Goal: Information Seeking & Learning: Learn about a topic

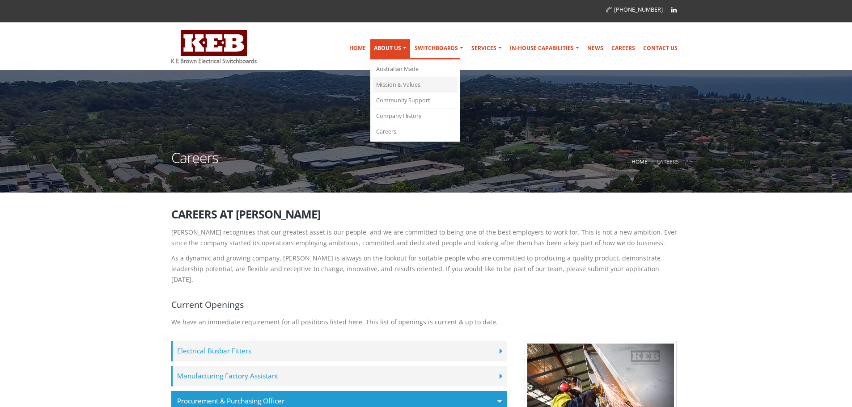
click at [408, 86] on link "Mission & Values" at bounding box center [415, 85] width 85 height 16
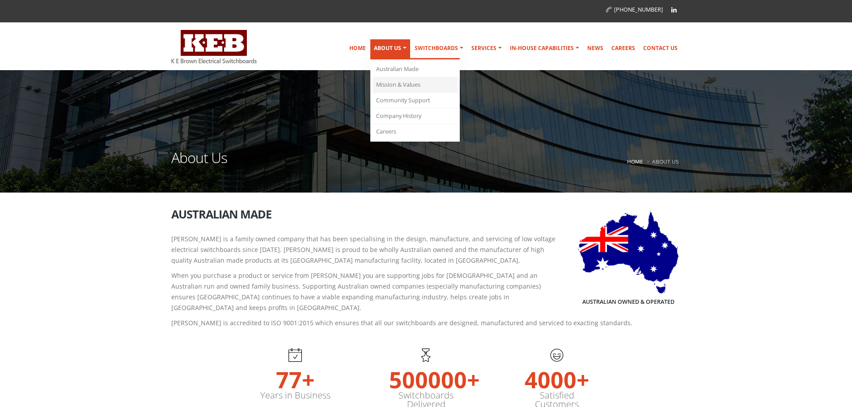
click at [393, 85] on link "Mission & Values" at bounding box center [415, 85] width 85 height 16
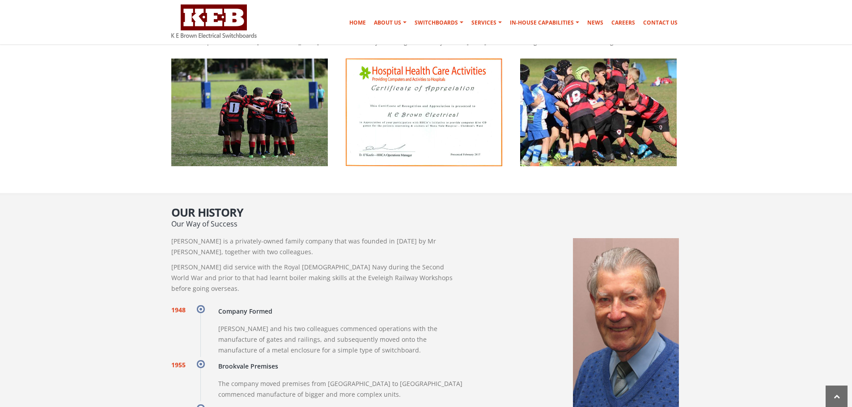
scroll to position [564, 0]
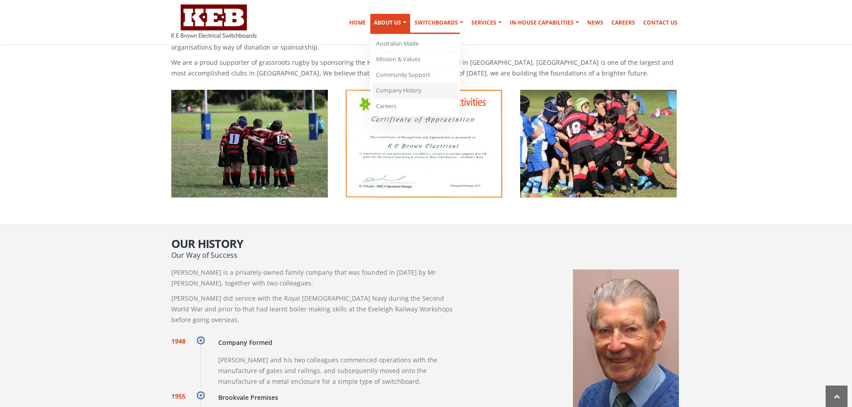
click at [399, 94] on link "Company History" at bounding box center [415, 91] width 85 height 16
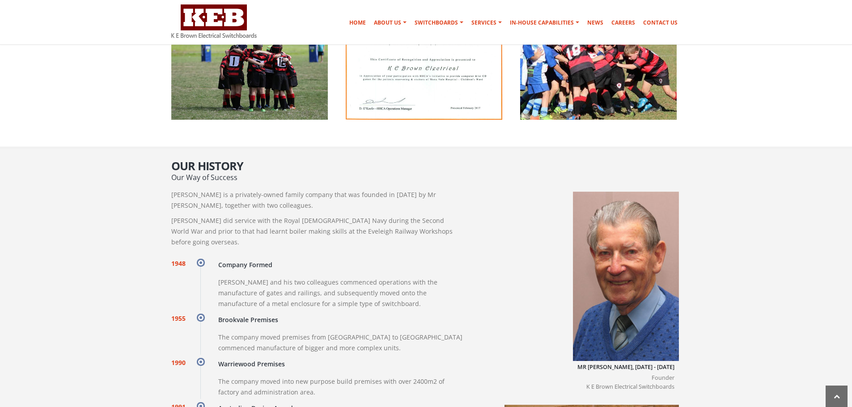
scroll to position [618, 0]
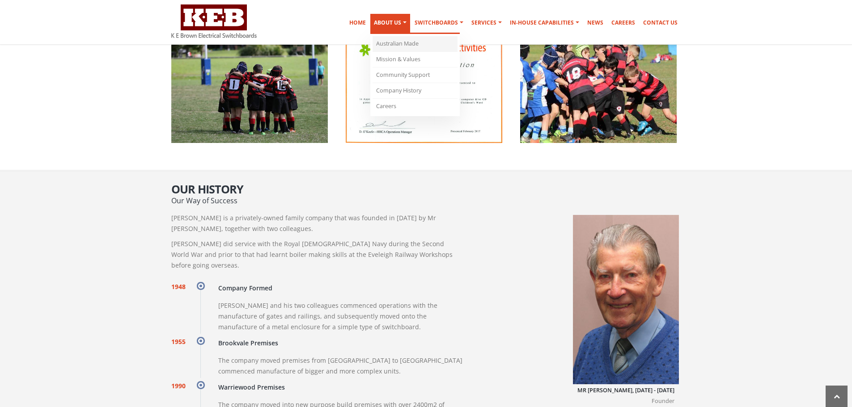
click at [409, 38] on link "Australian Made" at bounding box center [415, 44] width 85 height 16
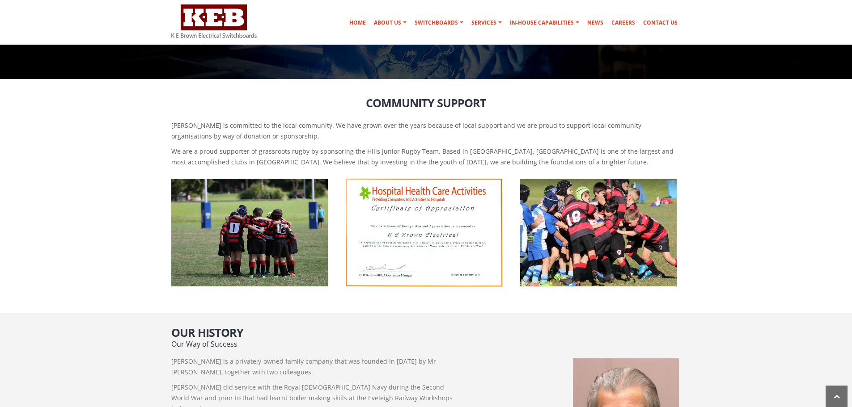
scroll to position [351, 0]
